Goal: Transaction & Acquisition: Book appointment/travel/reservation

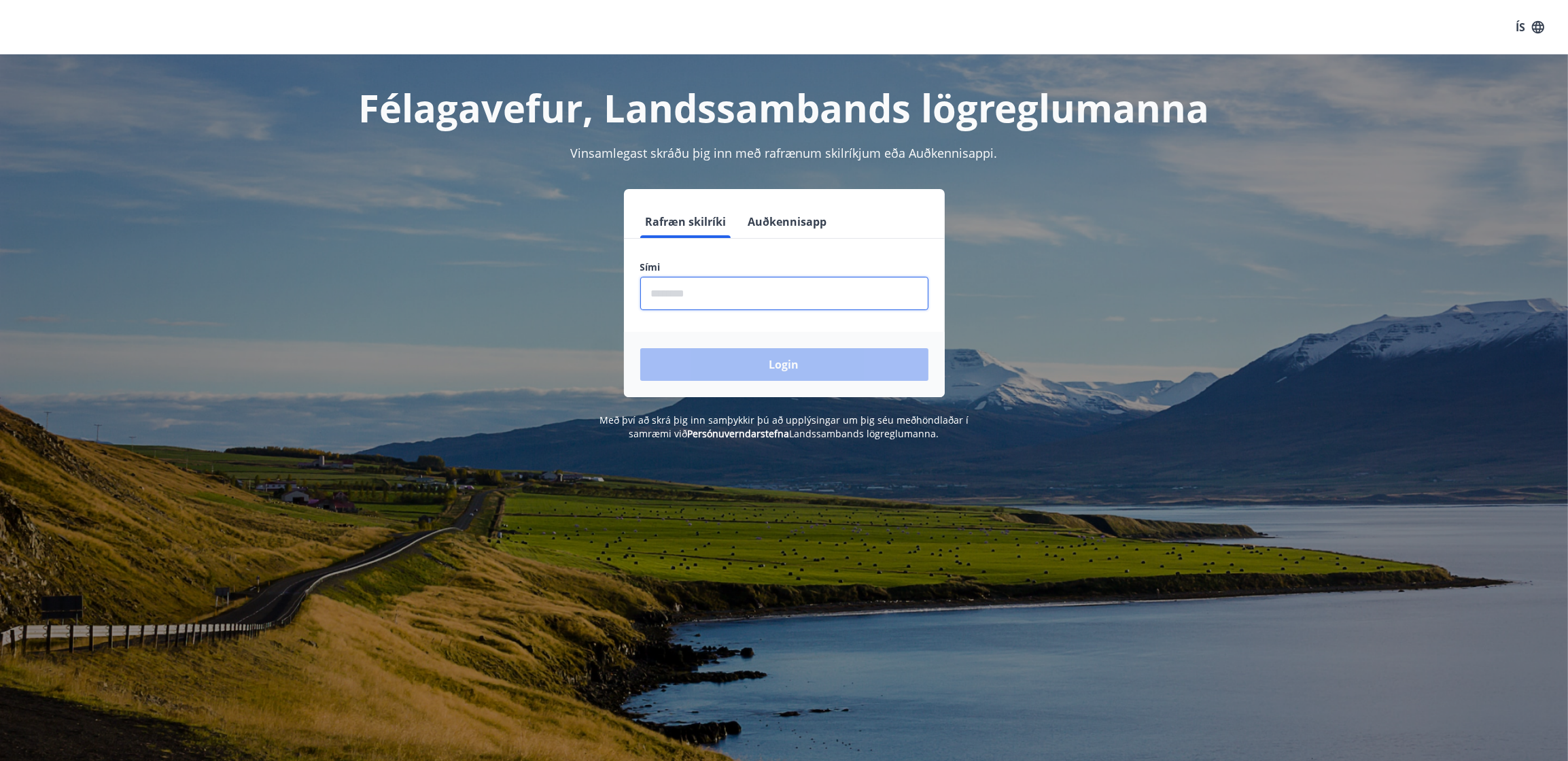
click at [734, 287] on input "phone" at bounding box center [784, 293] width 288 height 33
type input "********"
click at [766, 353] on button "Login" at bounding box center [784, 364] width 288 height 32
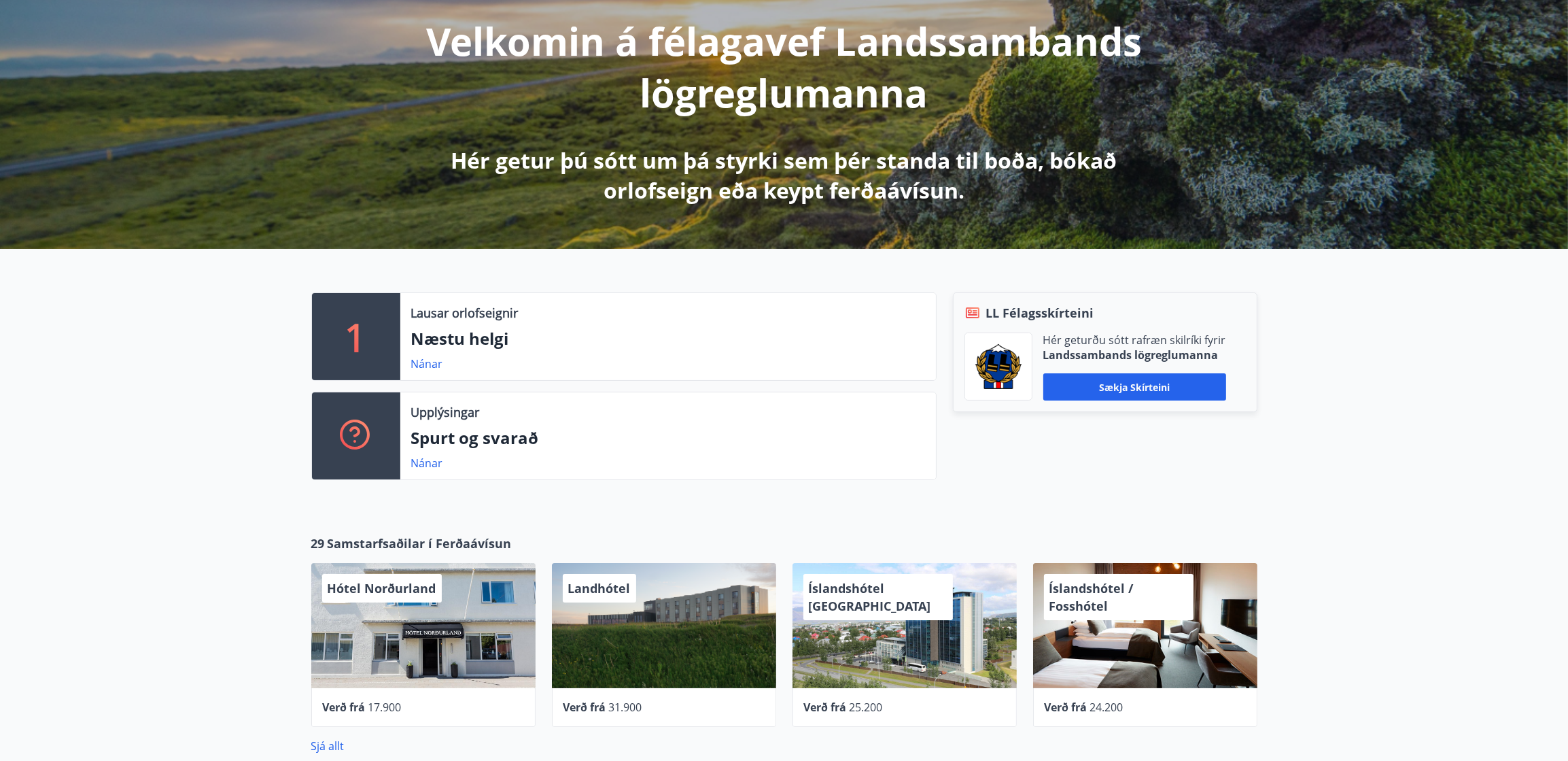
scroll to position [204, 0]
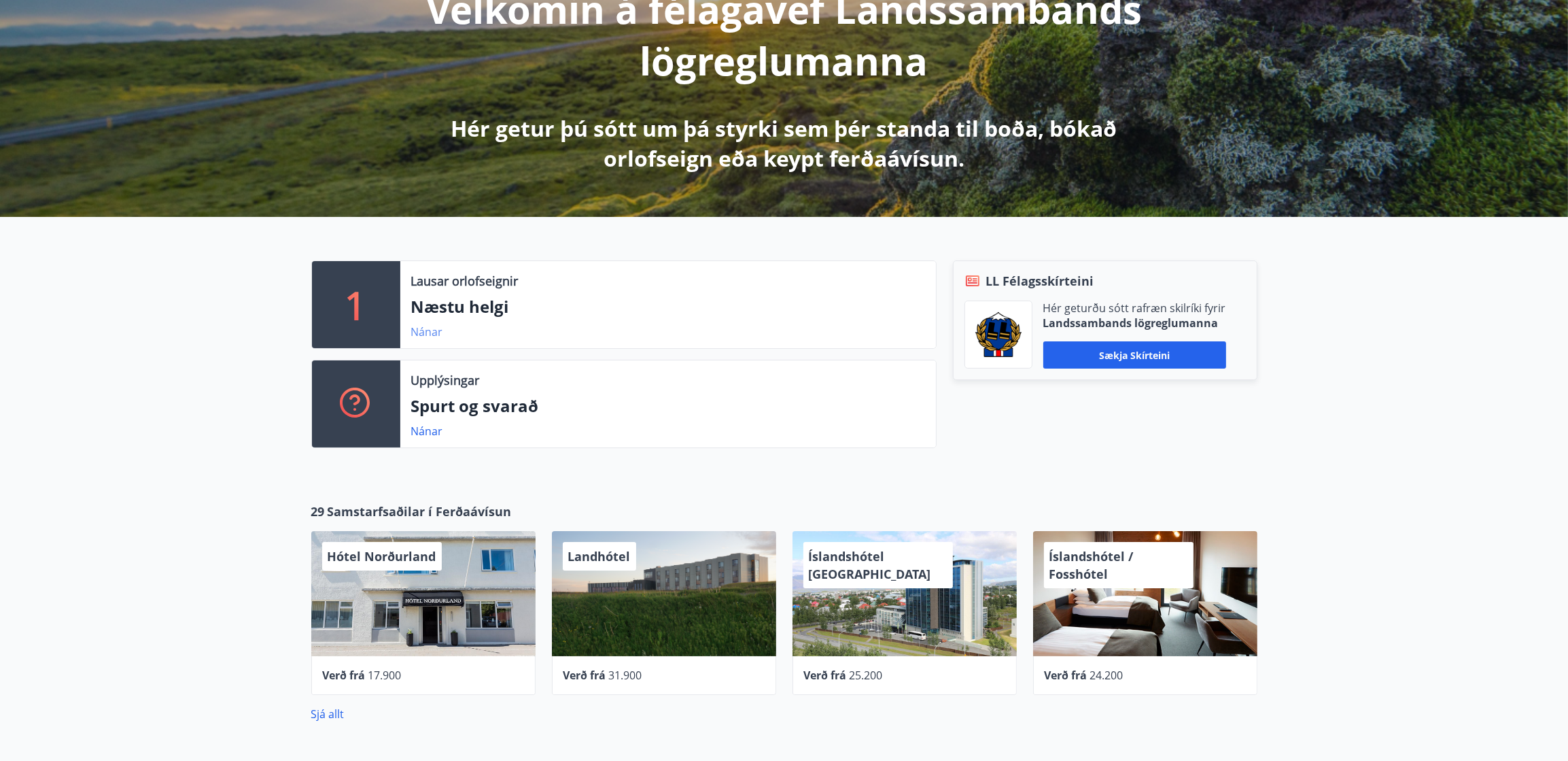
click at [437, 326] on link "Nánar" at bounding box center [427, 331] width 32 height 15
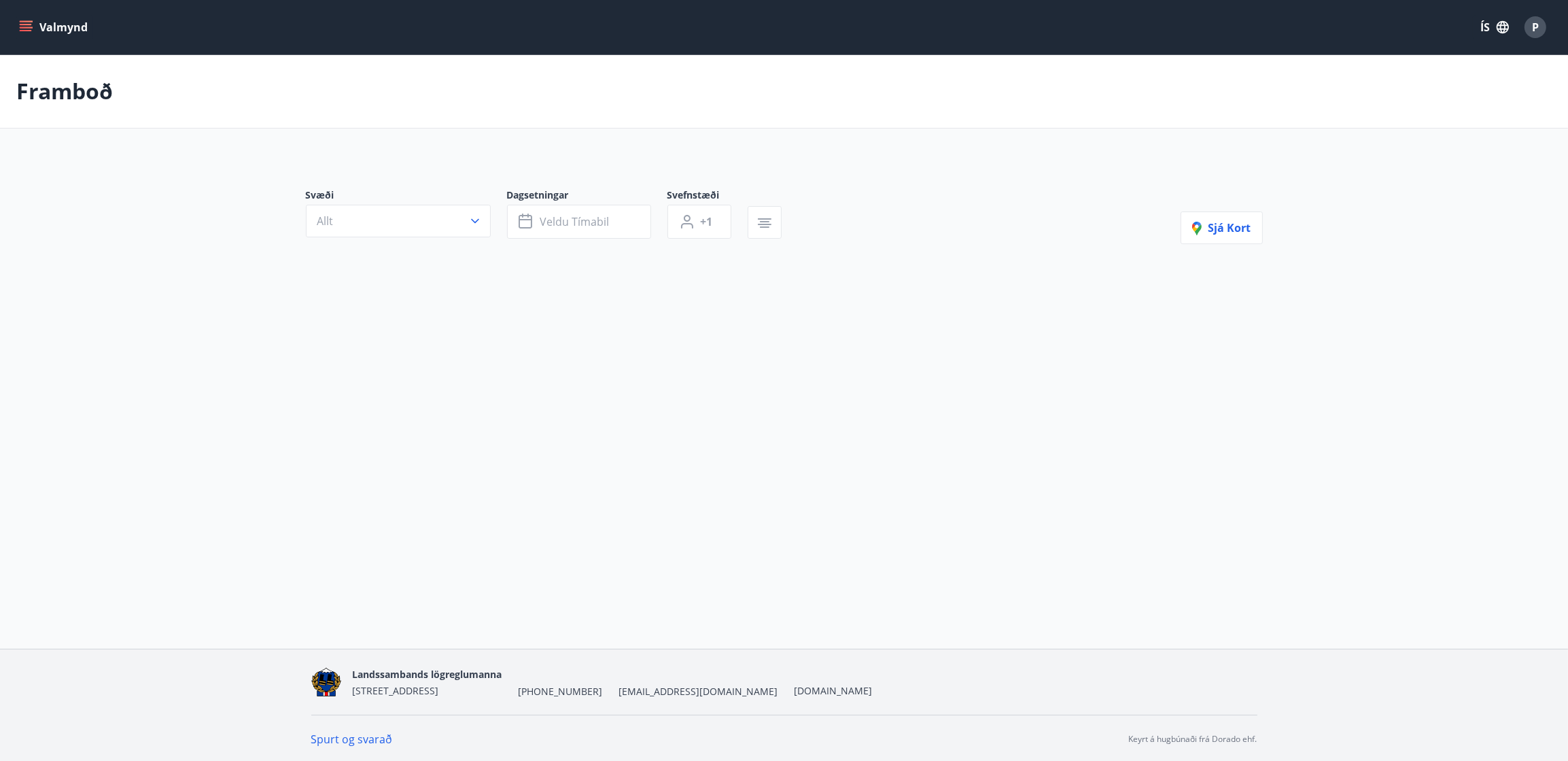
type input "*"
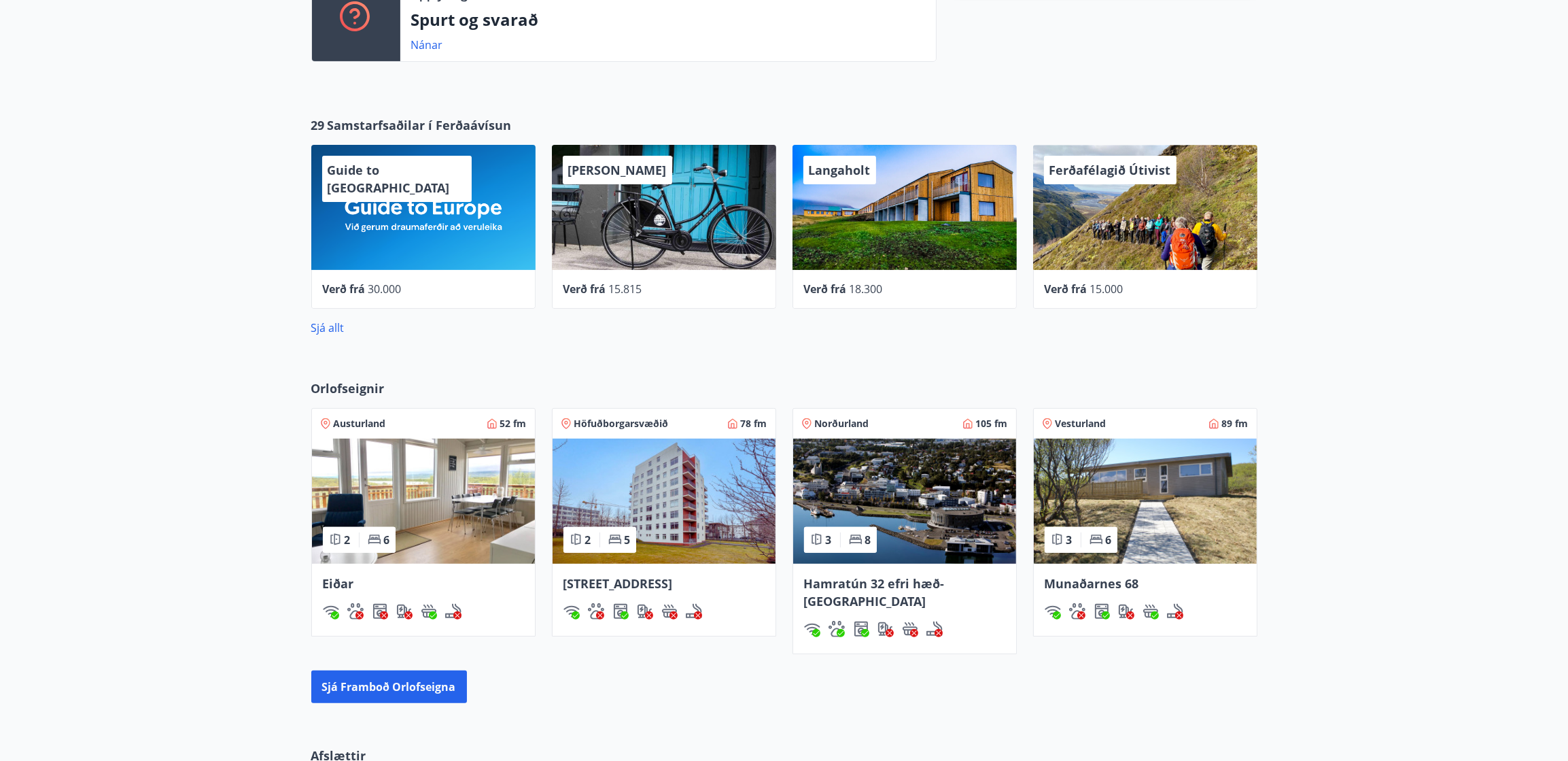
scroll to position [612, 0]
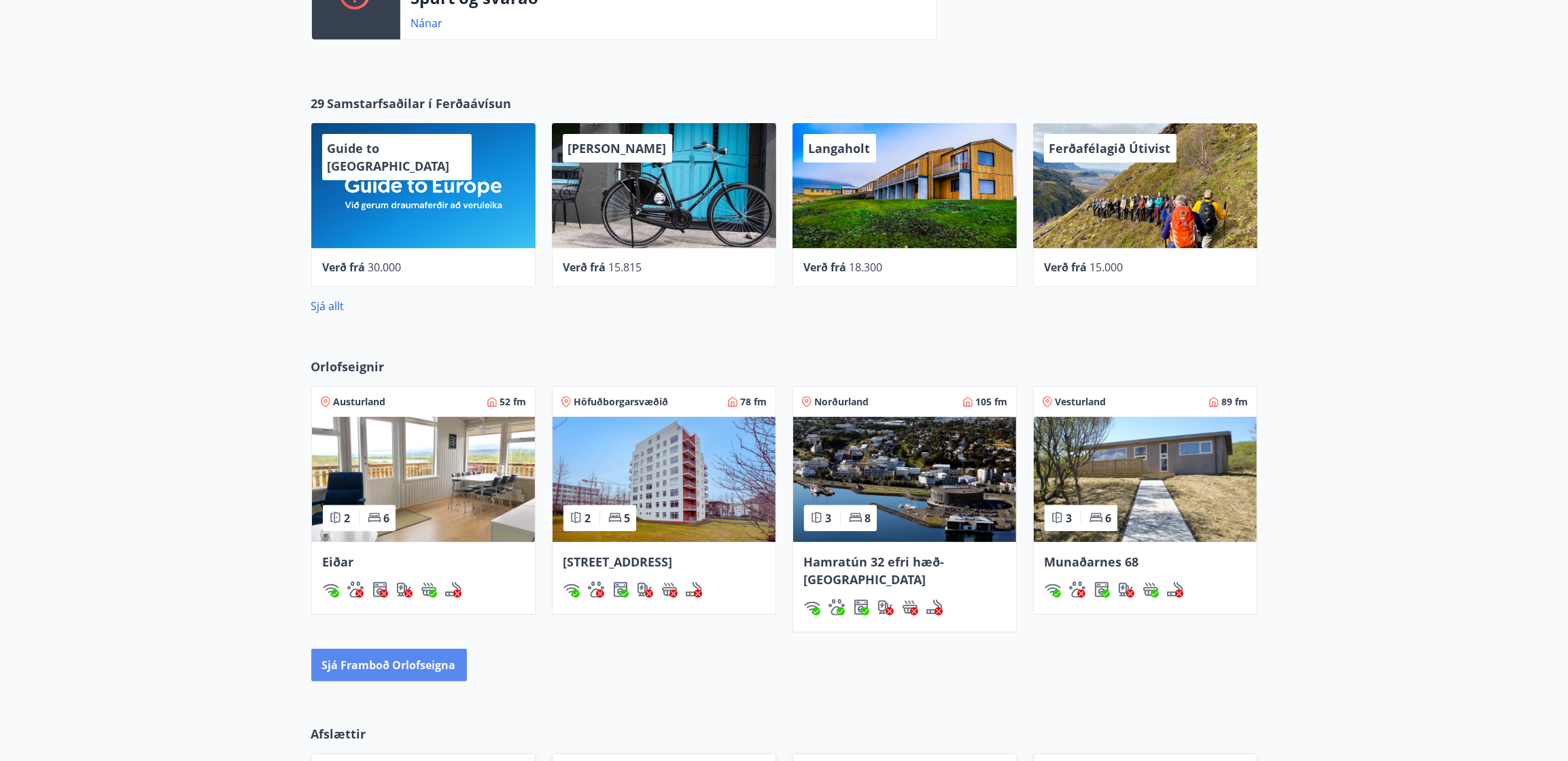
click at [369, 648] on button "Sjá framboð orlofseigna" at bounding box center [389, 664] width 156 height 32
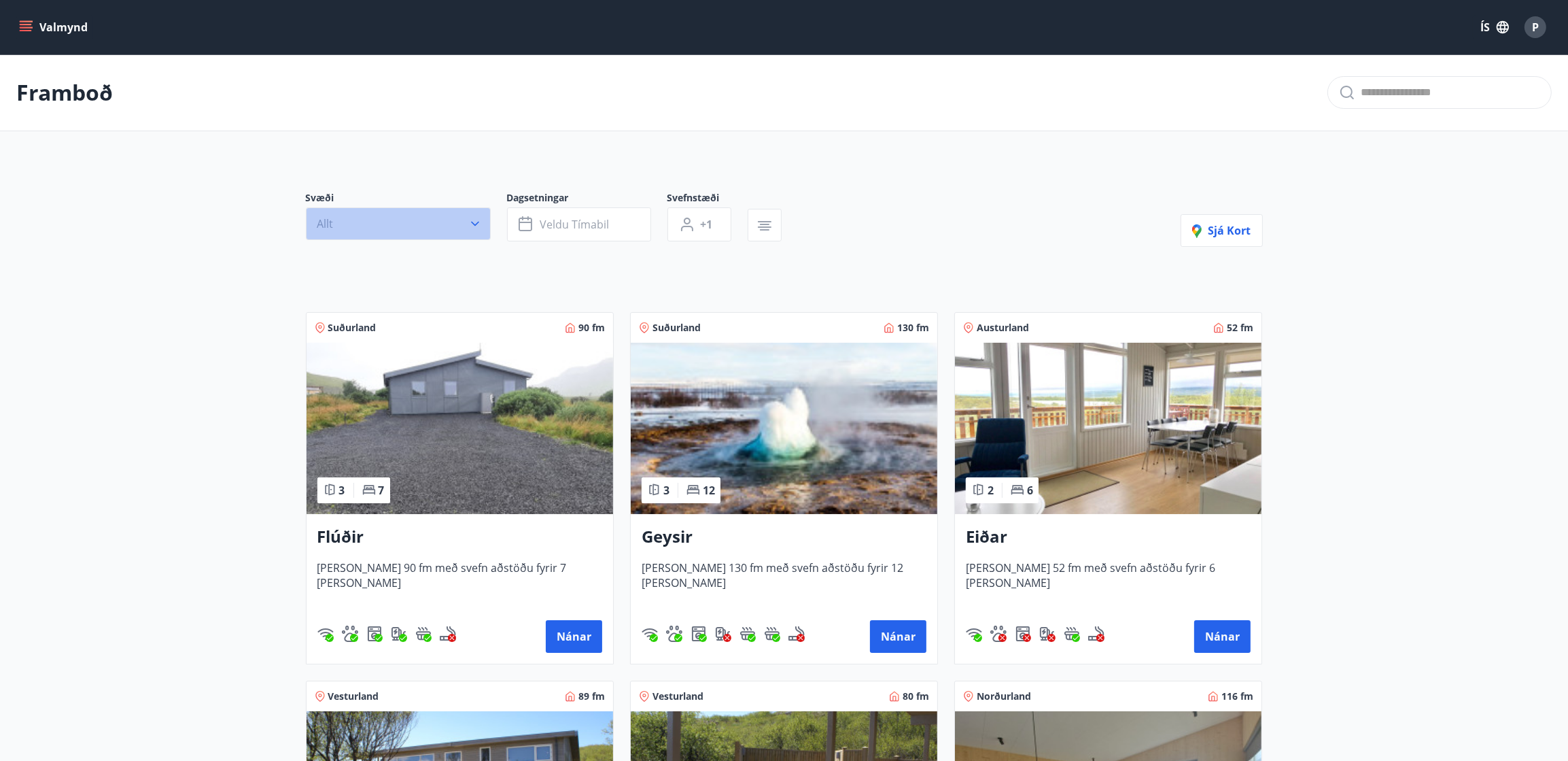
click at [454, 235] on button "Allt" at bounding box center [398, 223] width 185 height 32
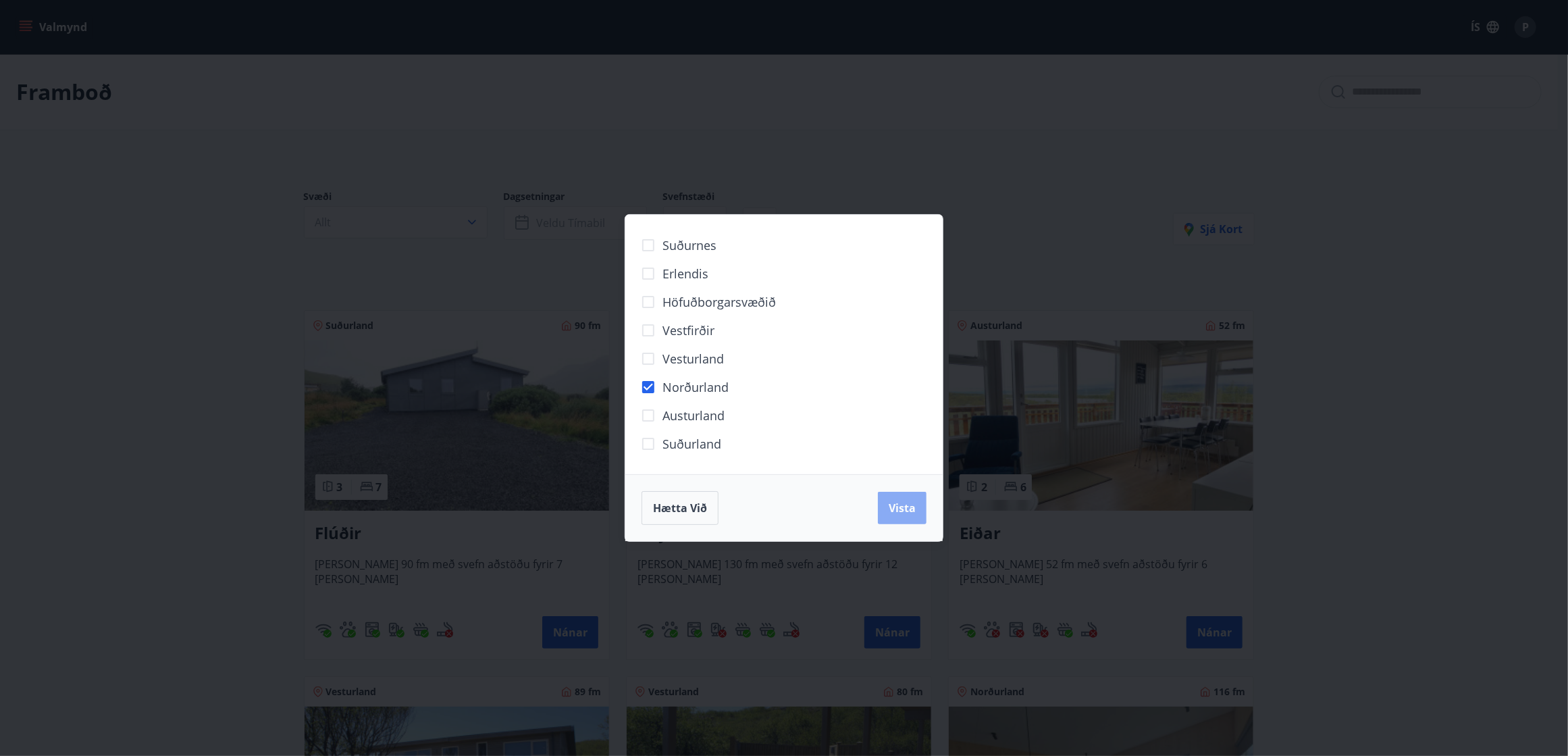
click at [899, 515] on button "Vista" at bounding box center [902, 508] width 49 height 32
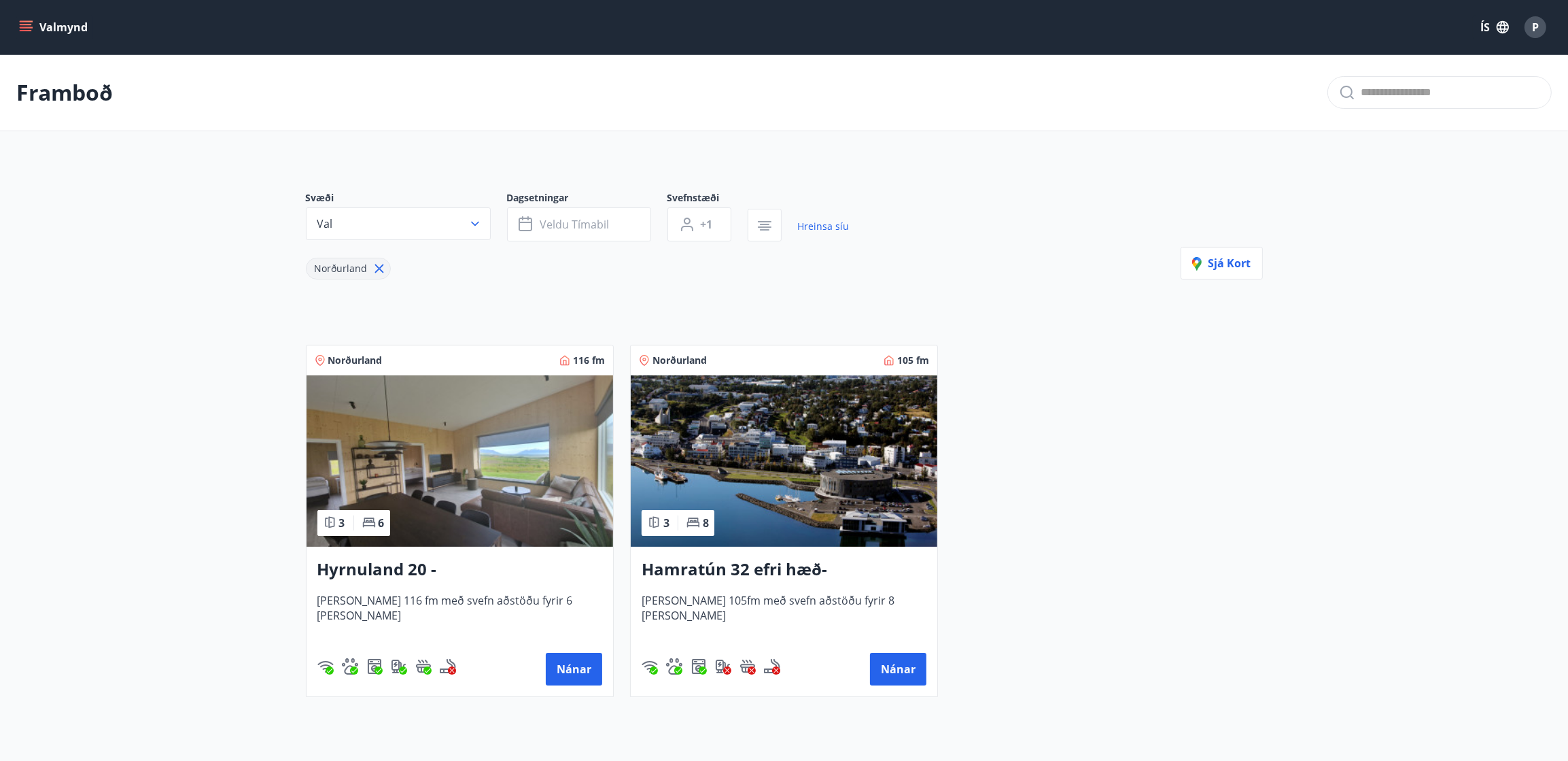
scroll to position [68, 0]
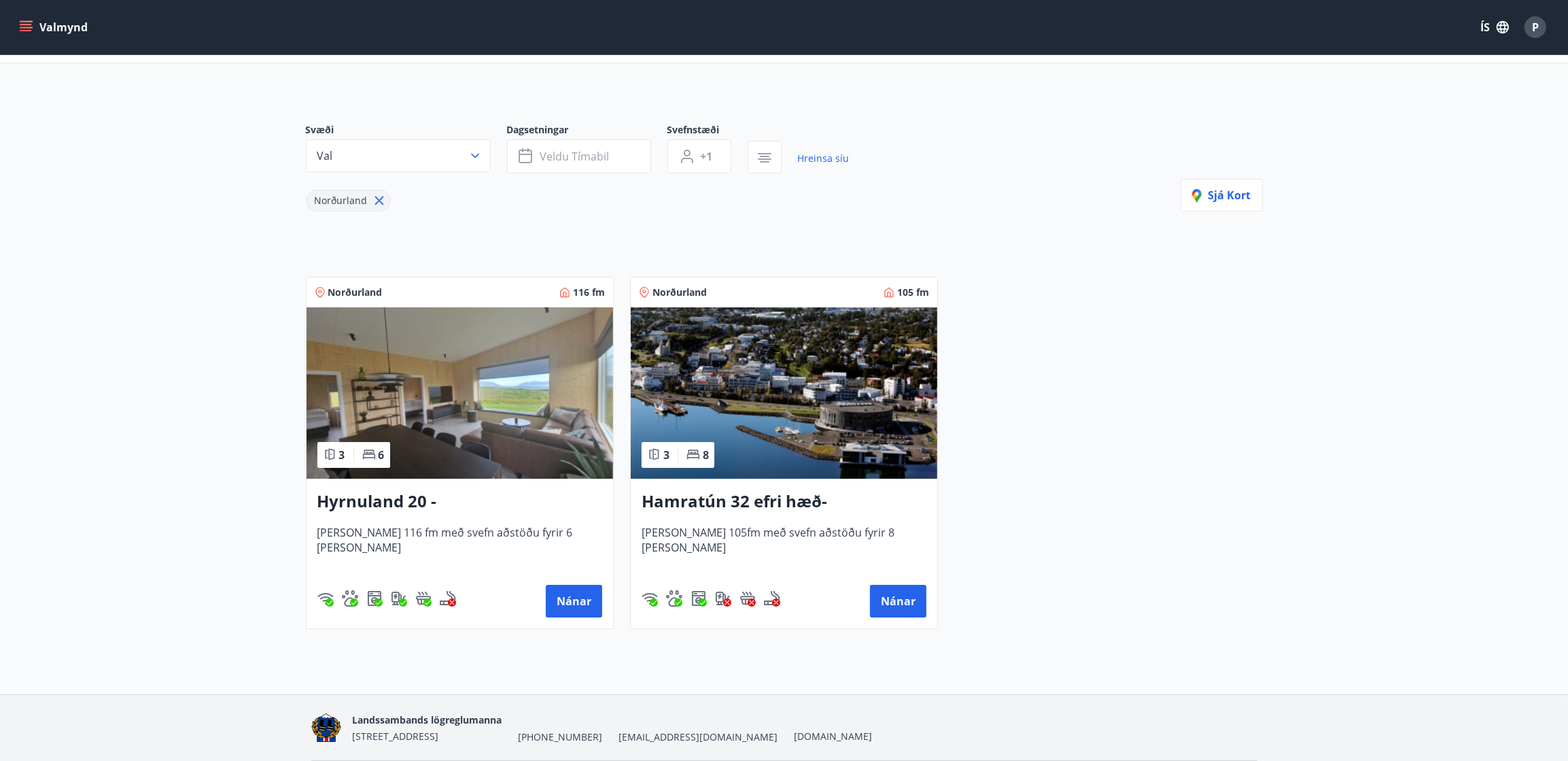
click at [493, 505] on h3 "Hyrnuland 20 - Akureyri" at bounding box center [460, 501] width 284 height 25
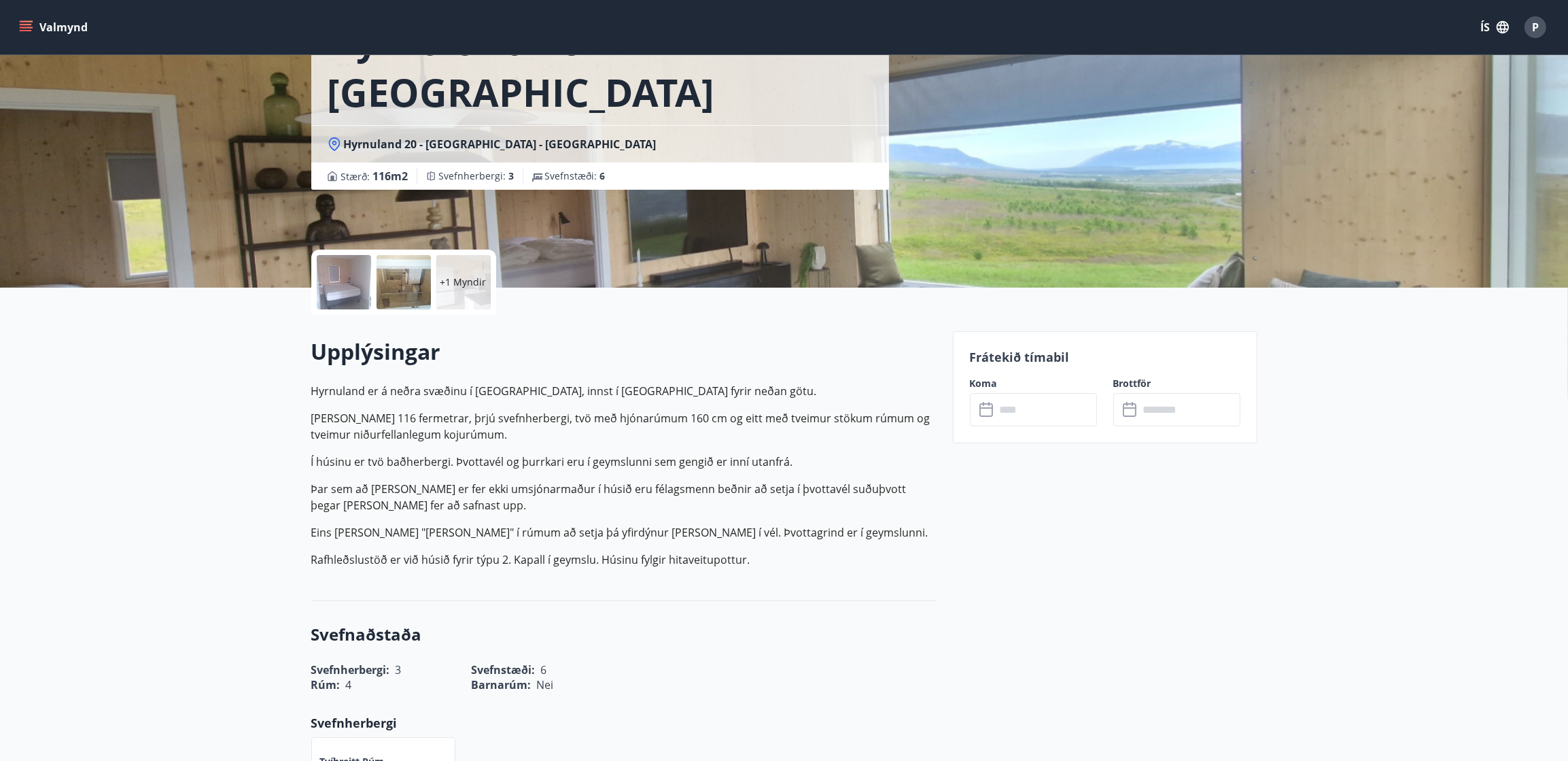
scroll to position [136, 0]
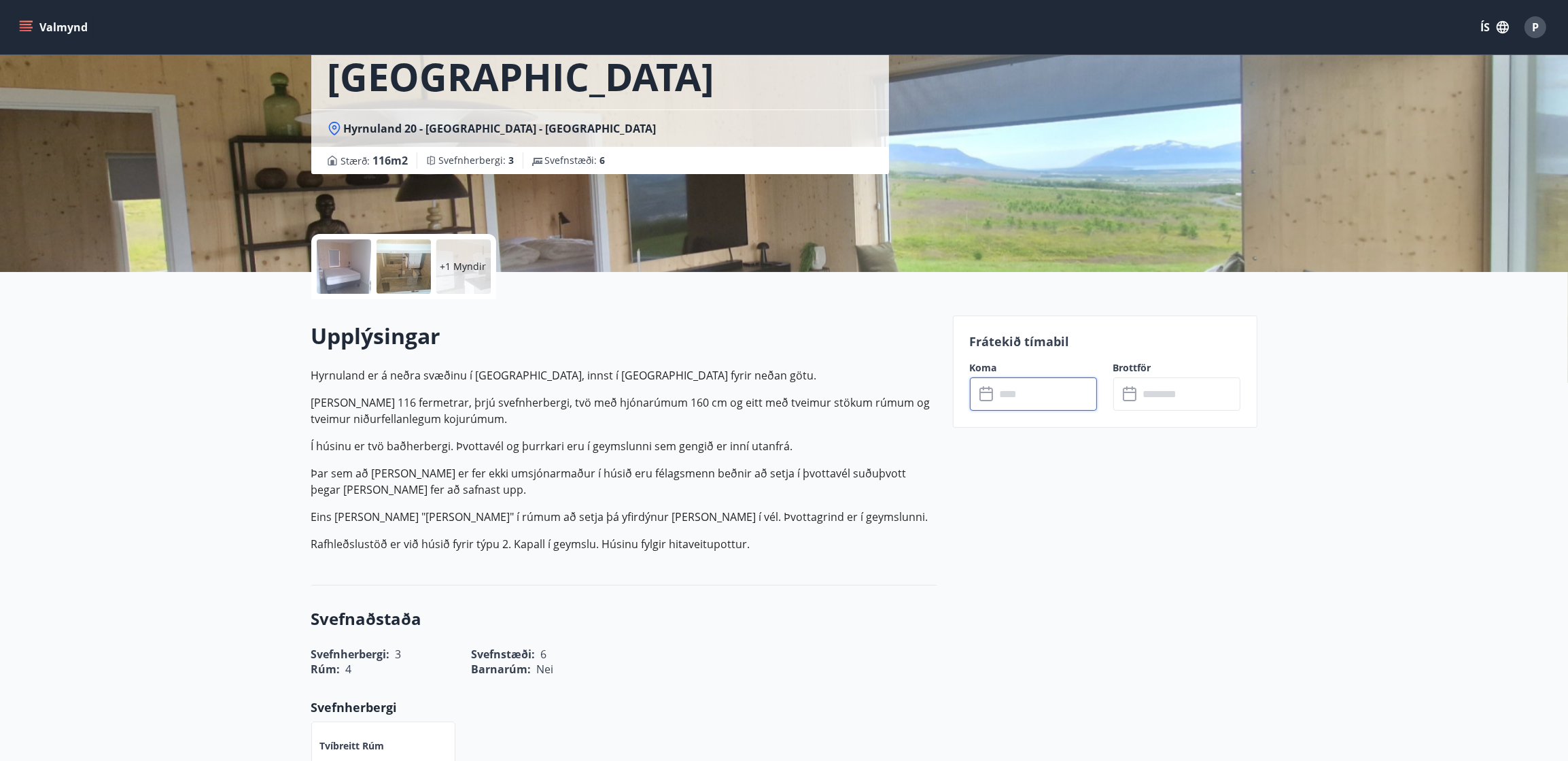
click at [1028, 388] on input "text" at bounding box center [1046, 394] width 101 height 33
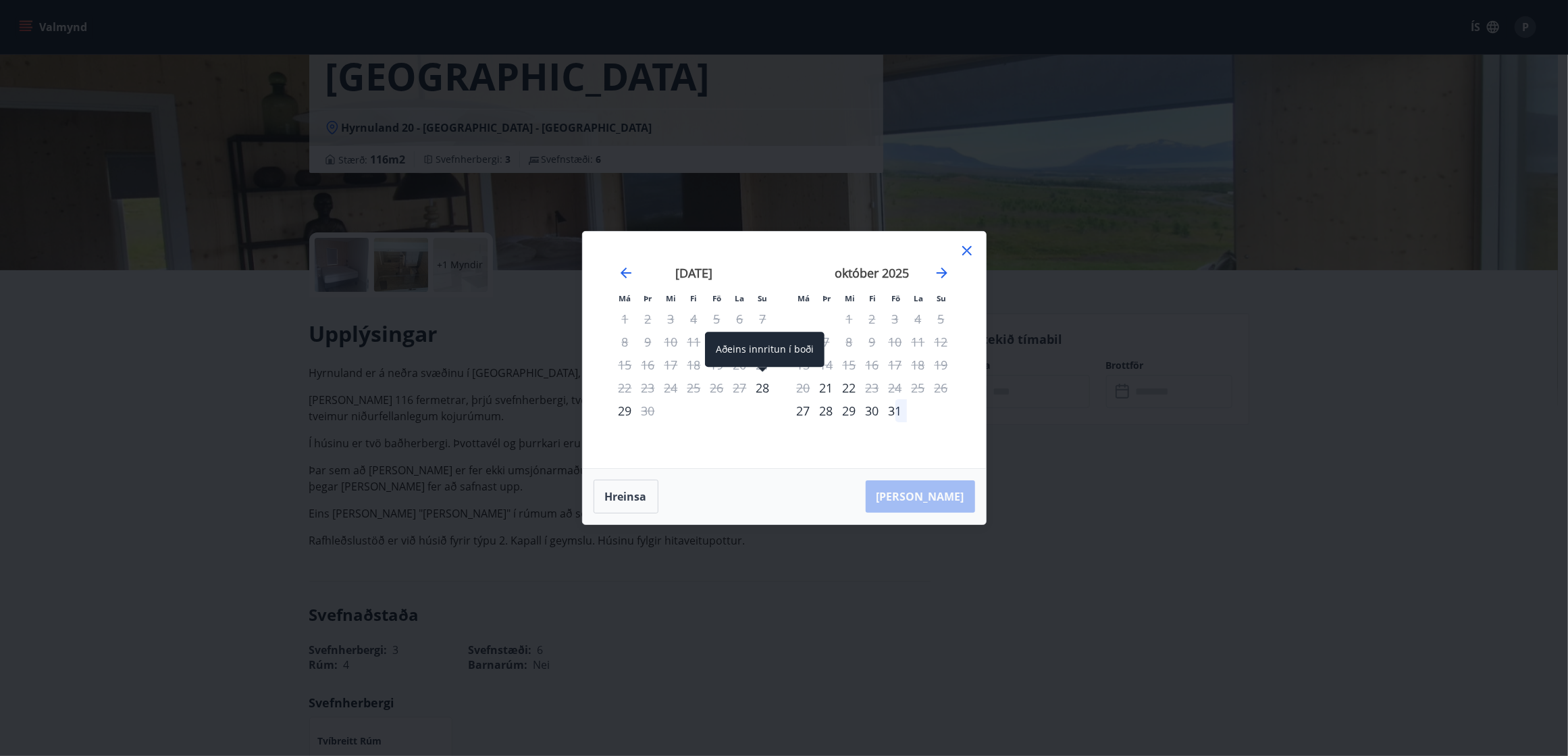
click at [761, 394] on div "28" at bounding box center [764, 388] width 23 height 23
click at [626, 413] on div "29" at bounding box center [625, 411] width 23 height 23
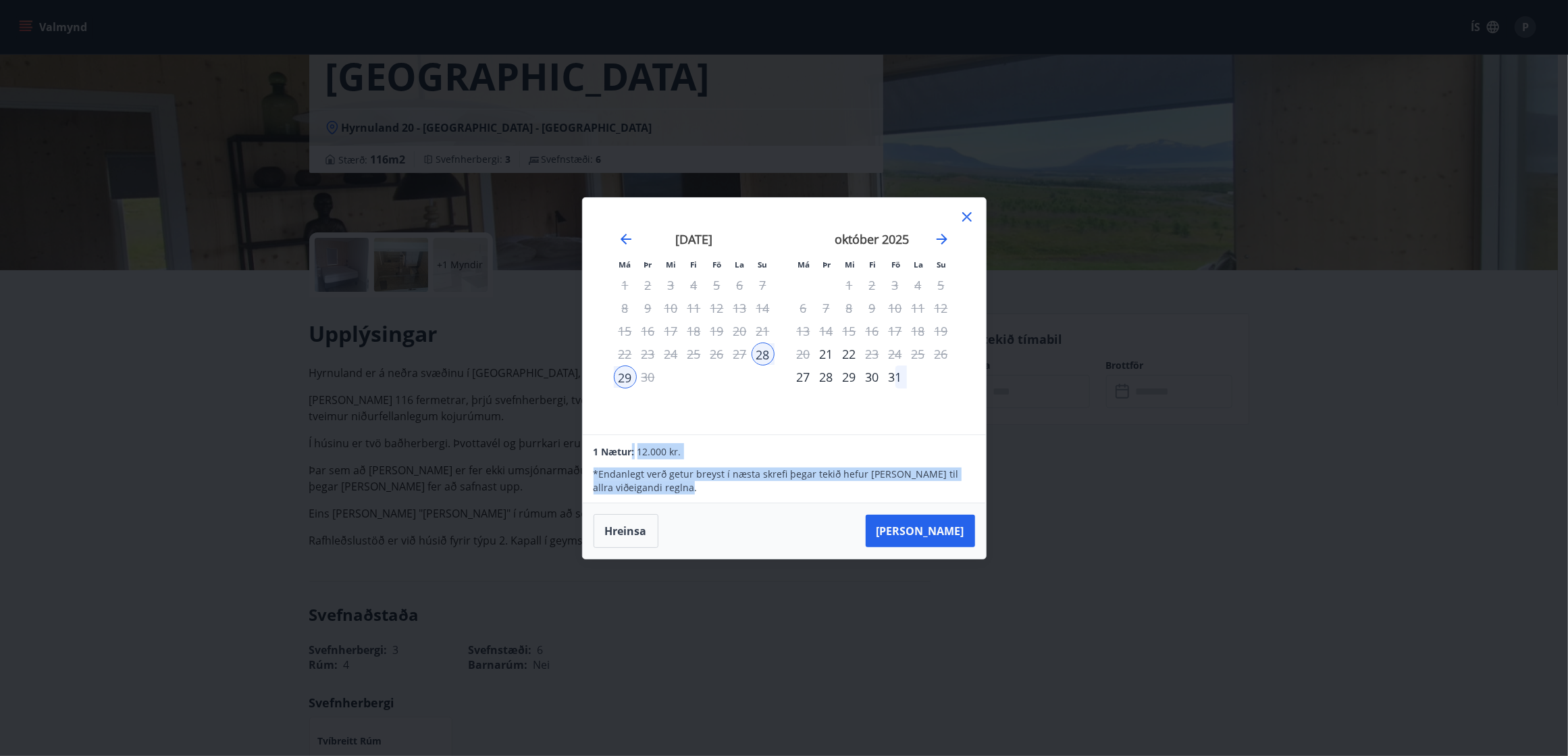
drag, startPoint x: 651, startPoint y: 452, endPoint x: 721, endPoint y: 492, distance: 80.6
click at [721, 492] on div "1 Nætur: 12.000 kr. * Endanlegt verð getur breyst í næsta skrefi þegar tekið he…" at bounding box center [783, 469] width 402 height 68
click at [721, 492] on p "* Endanlegt verð getur breyst í næsta skrefi þegar tekið hefur verið tillit til…" at bounding box center [783, 481] width 381 height 27
drag, startPoint x: 726, startPoint y: 492, endPoint x: 674, endPoint y: 470, distance: 56.5
click at [674, 470] on p "* Endanlegt verð getur breyst í næsta skrefi þegar tekið hefur verið tillit til…" at bounding box center [783, 481] width 381 height 27
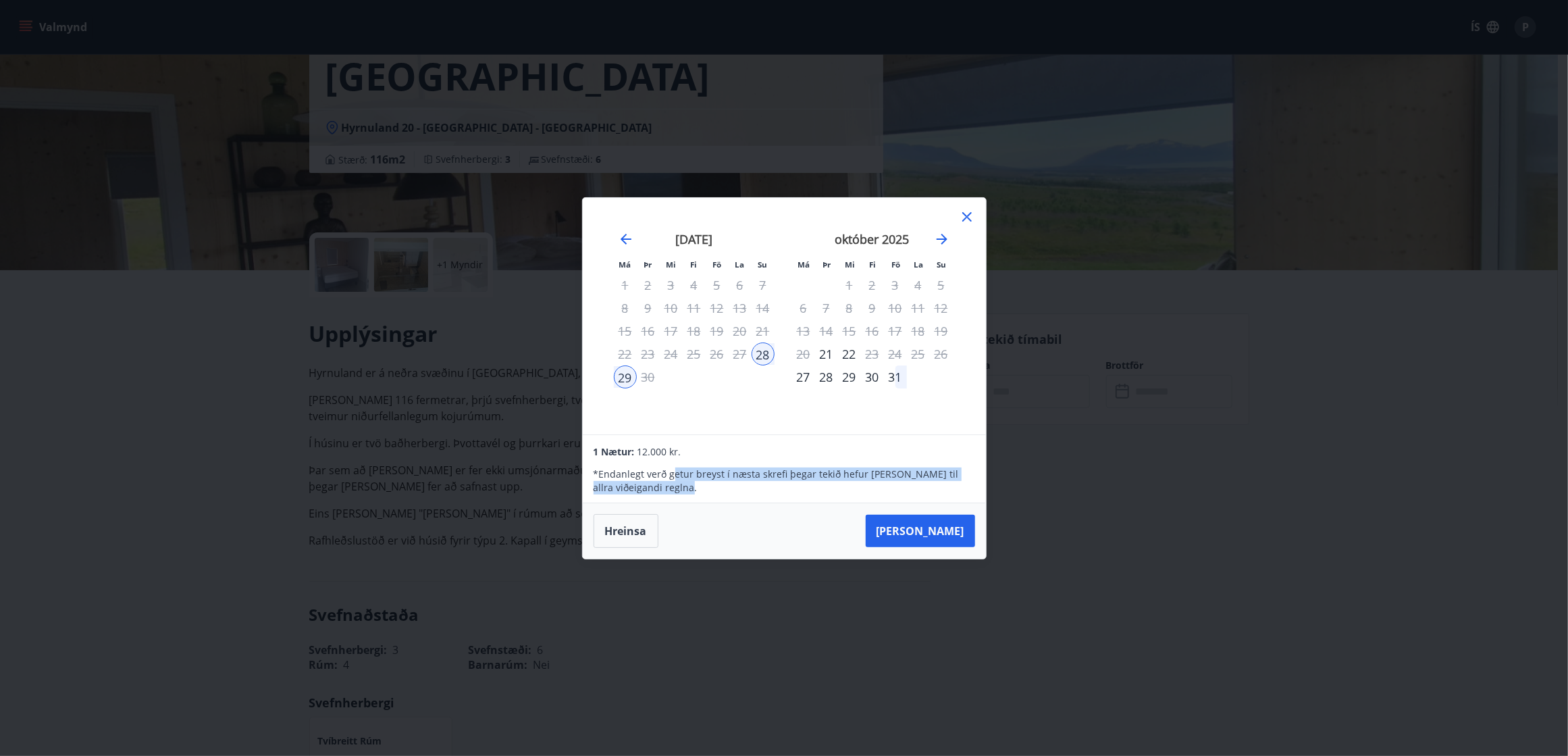
click at [674, 470] on p "* Endanlegt verð getur breyst í næsta skrefi þegar tekið hefur verið tillit til…" at bounding box center [783, 481] width 381 height 27
drag, startPoint x: 701, startPoint y: 488, endPoint x: 675, endPoint y: 461, distance: 37.5
click at [675, 461] on div "* Endanlegt verð getur breyst í næsta skrefi þegar tekið hefur verið tillit til…" at bounding box center [783, 476] width 381 height 35
click at [970, 219] on icon at bounding box center [967, 217] width 10 height 10
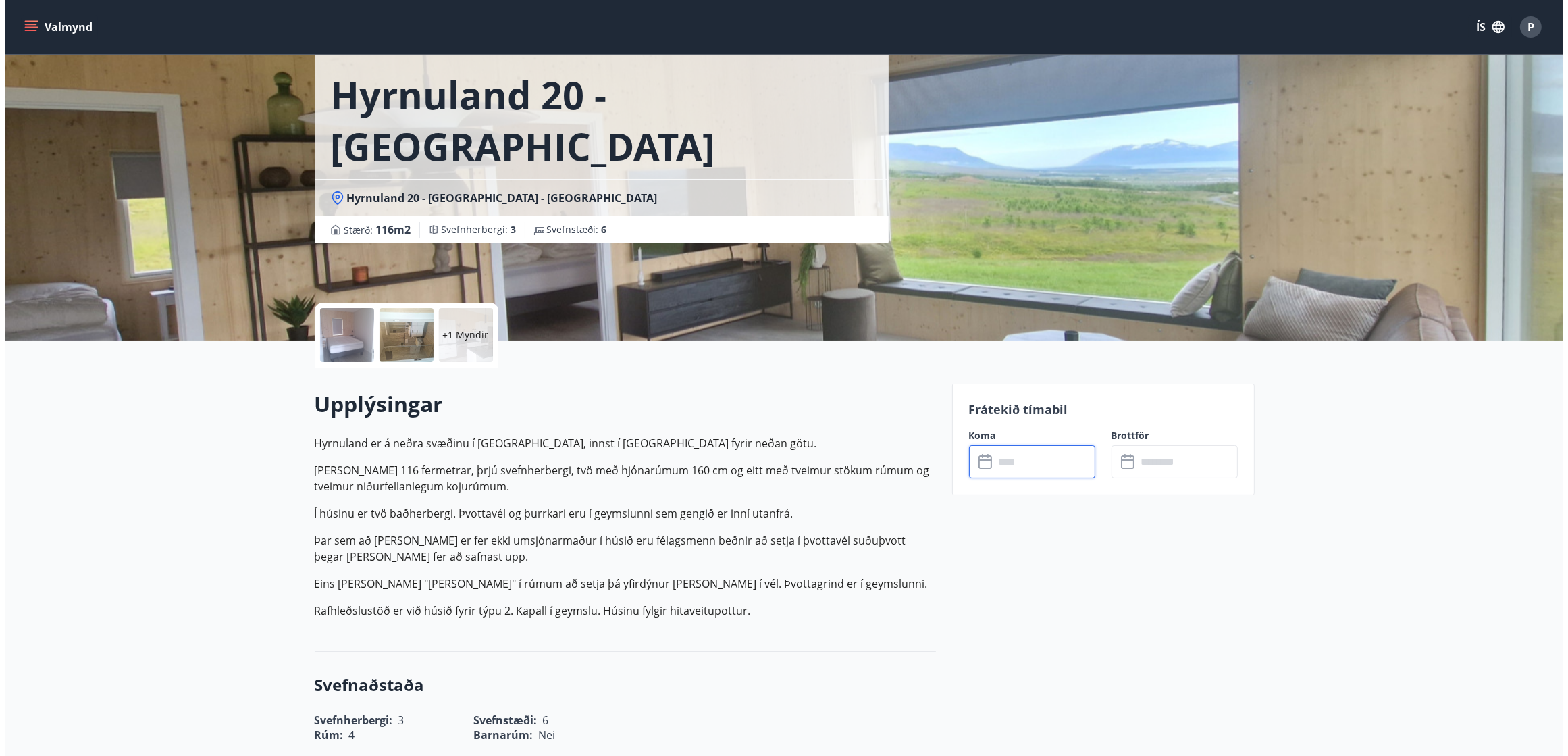
scroll to position [0, 0]
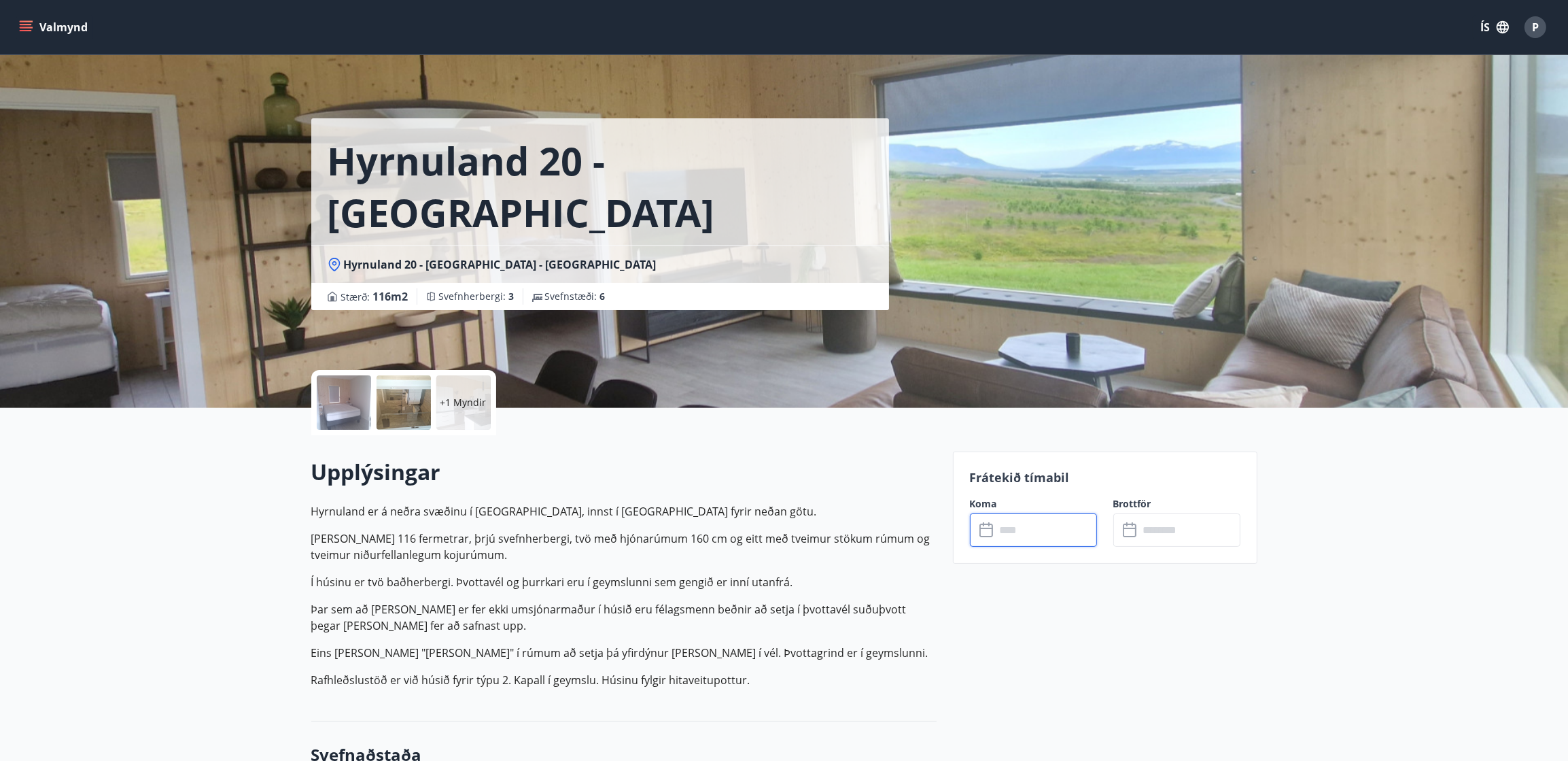
click at [422, 425] on div at bounding box center [403, 402] width 54 height 54
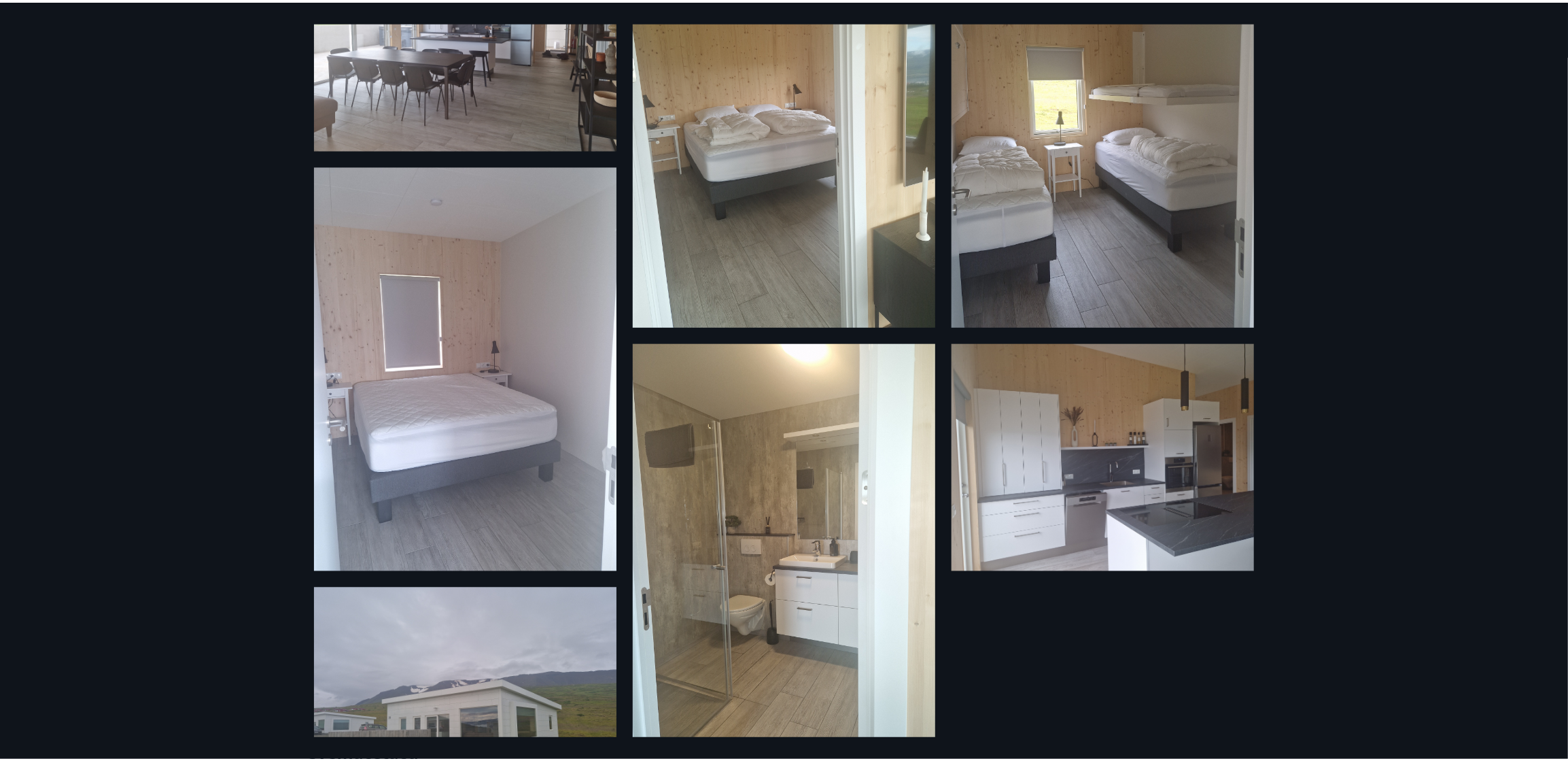
scroll to position [236, 0]
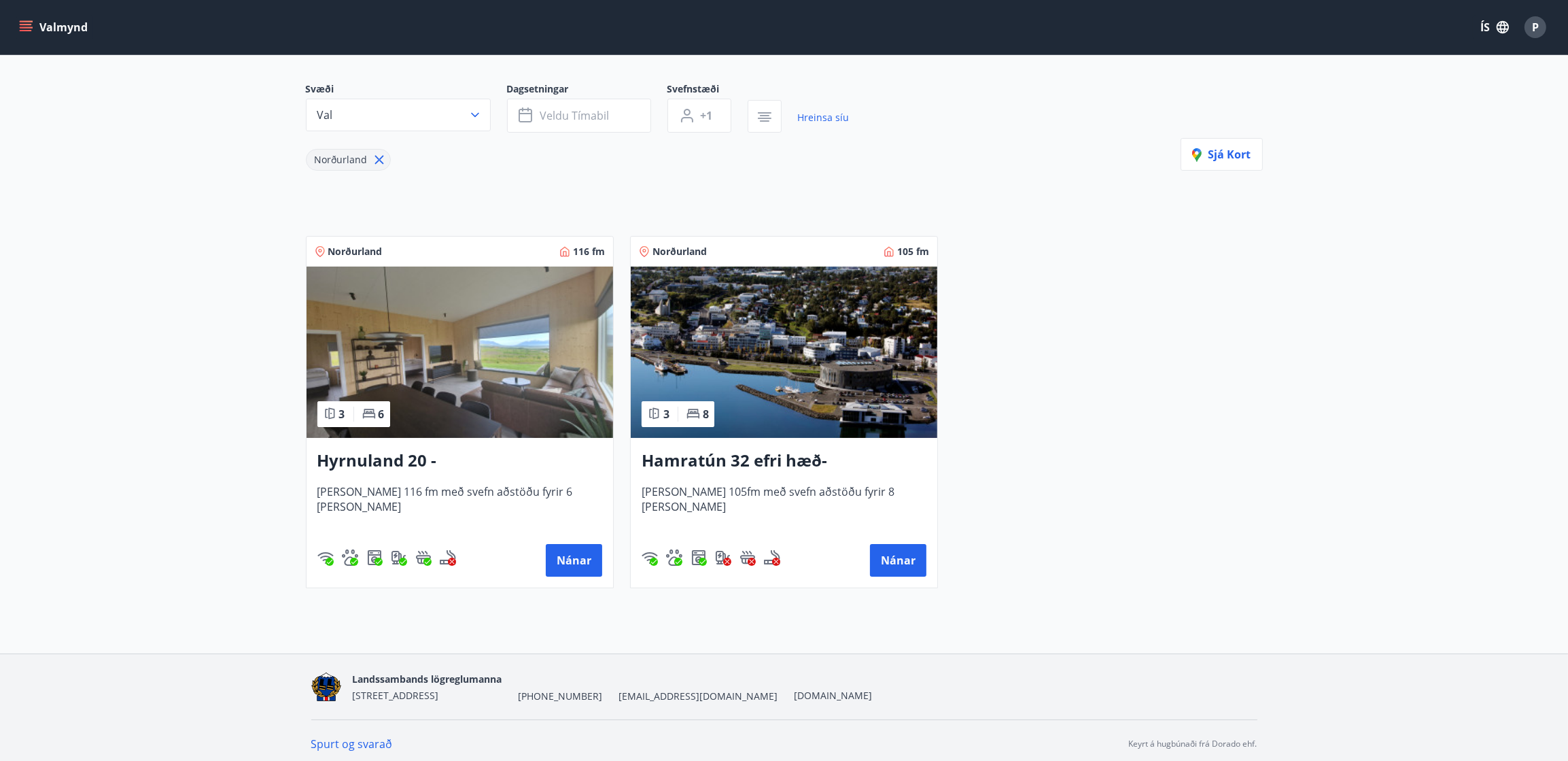
scroll to position [114, 0]
